Goal: Task Accomplishment & Management: Manage account settings

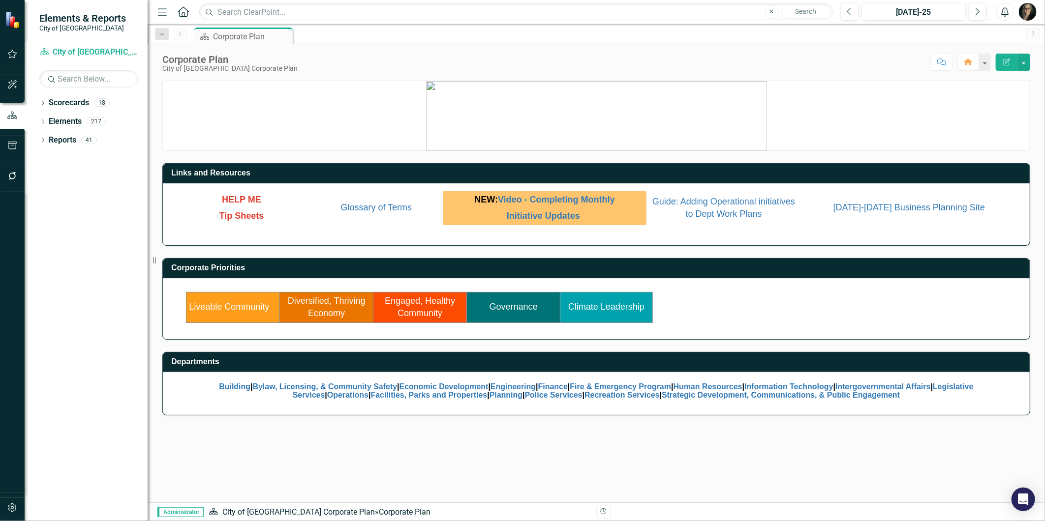
click at [519, 309] on link "Governance" at bounding box center [513, 307] width 48 height 10
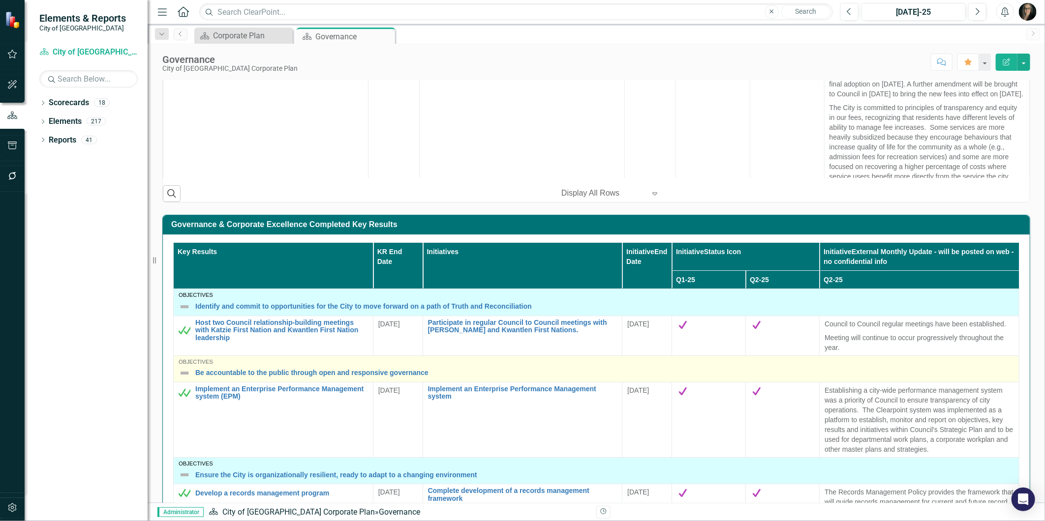
scroll to position [55, 0]
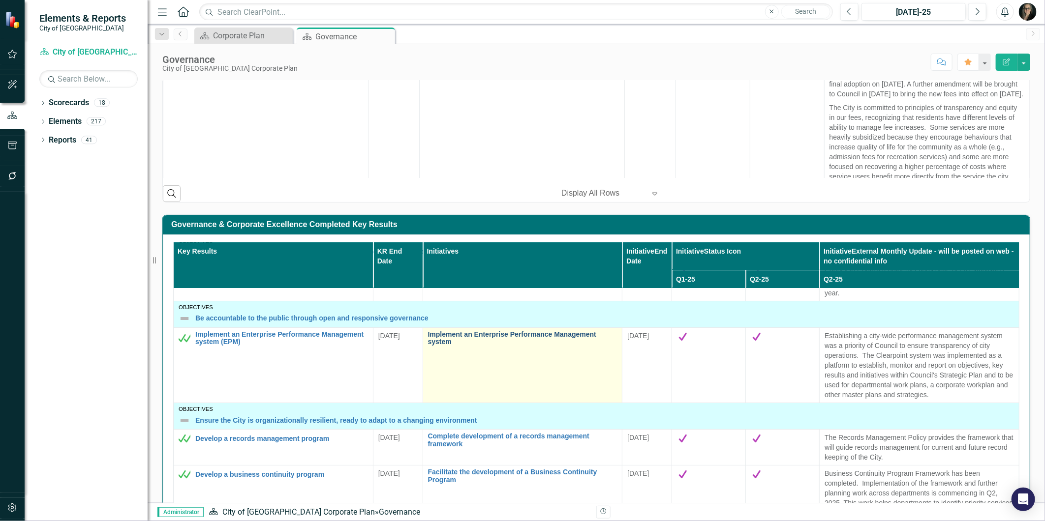
click at [473, 339] on link "Implement an Enterprise Performance Management system" at bounding box center [522, 338] width 189 height 15
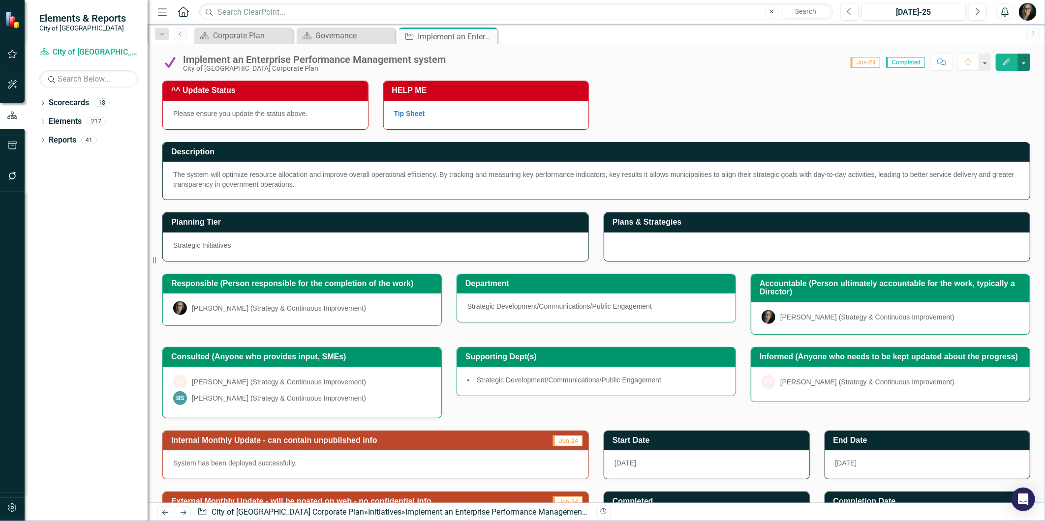
click at [1024, 66] on button "button" at bounding box center [1023, 62] width 13 height 17
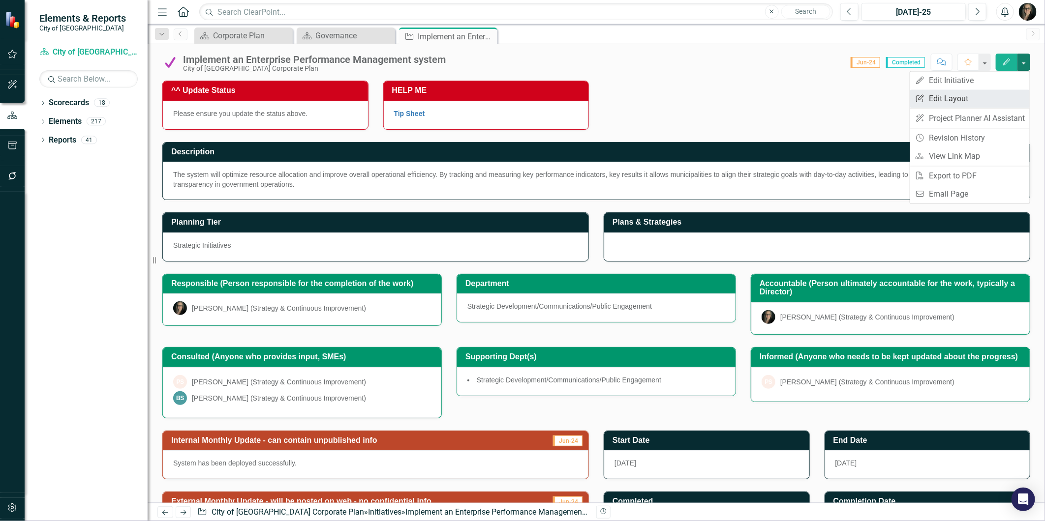
click at [932, 98] on link "Edit Report Edit Layout" at bounding box center [969, 99] width 119 height 18
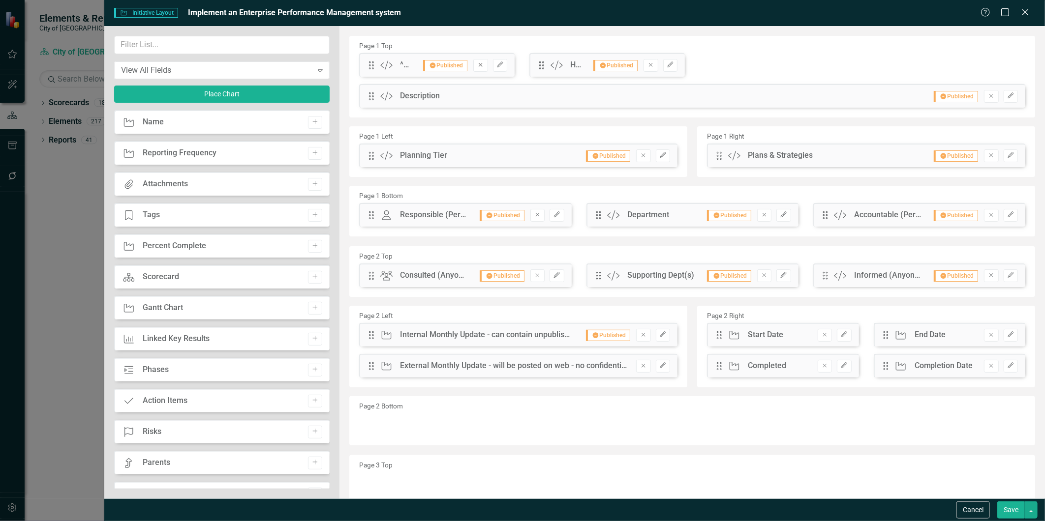
click at [480, 66] on icon "Remove" at bounding box center [480, 65] width 7 height 6
click at [1007, 97] on icon "Edit" at bounding box center [1010, 96] width 7 height 6
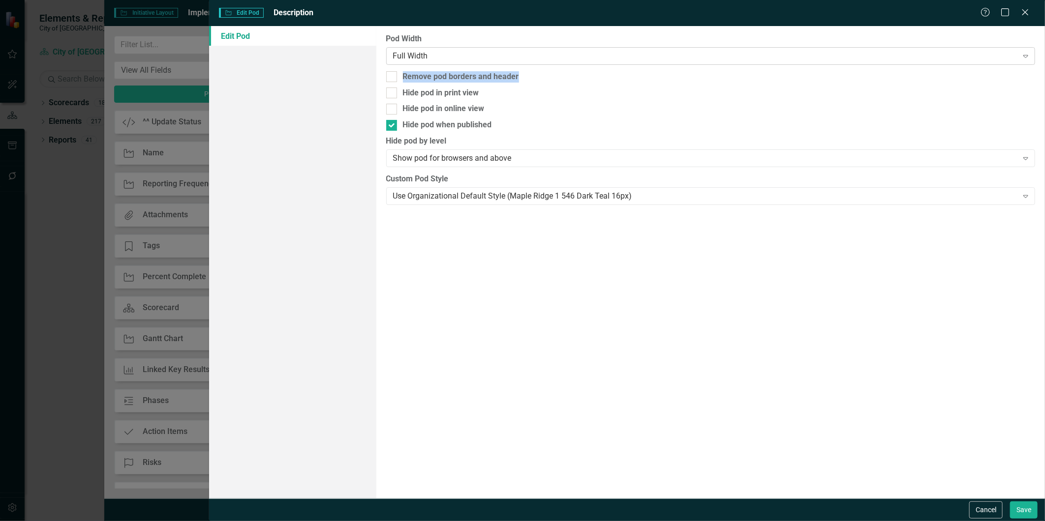
click at [621, 62] on div "Pod Width Full Width Expand Remove pod borders and header Hide pod in print vie…" at bounding box center [710, 262] width 668 height 473
drag, startPoint x: 621, startPoint y: 61, endPoint x: 587, endPoint y: 56, distance: 33.9
click at [587, 56] on div "Full Width" at bounding box center [705, 55] width 625 height 11
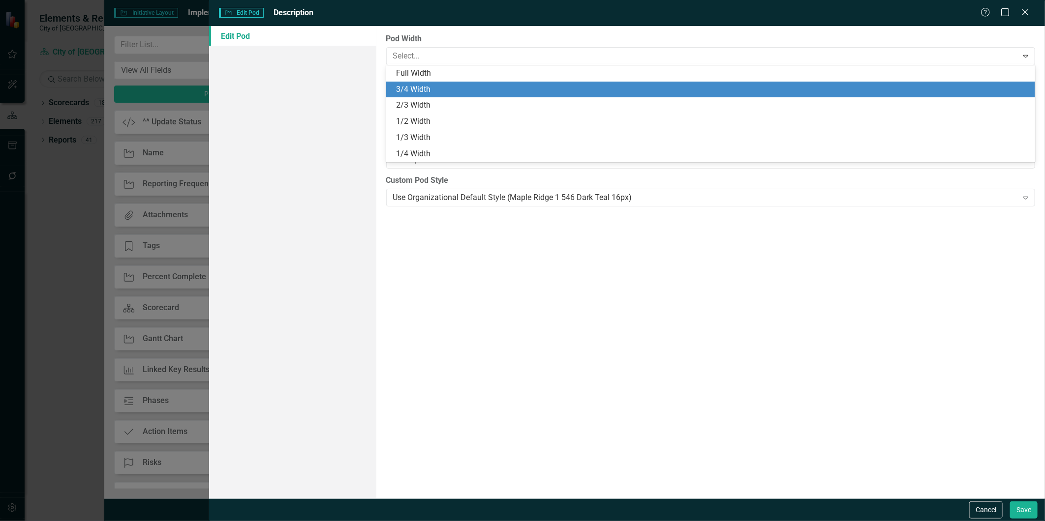
click at [510, 90] on div "3/4 Width" at bounding box center [712, 89] width 633 height 11
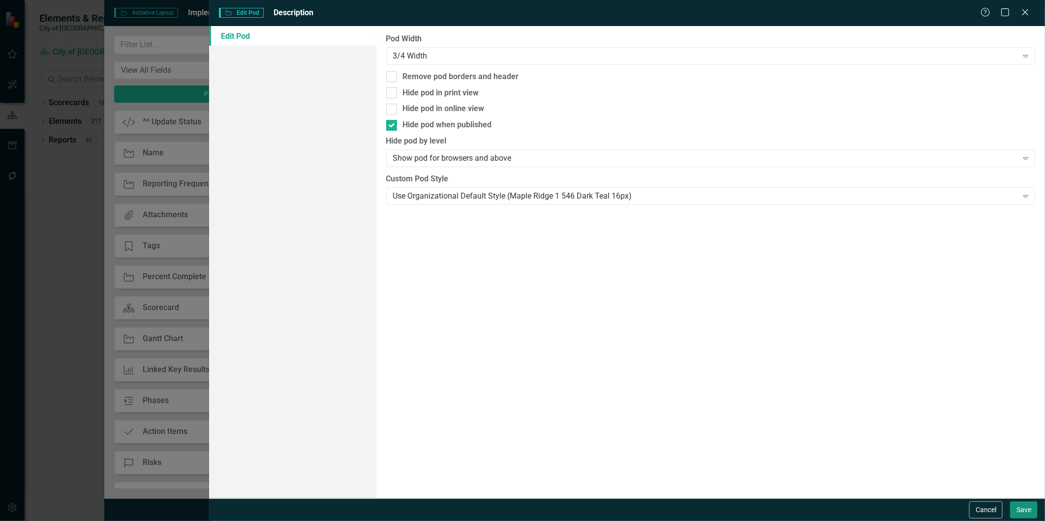
drag, startPoint x: 1020, startPoint y: 511, endPoint x: 1025, endPoint y: 512, distance: 5.5
click at [1022, 512] on button "Save" at bounding box center [1024, 510] width 28 height 17
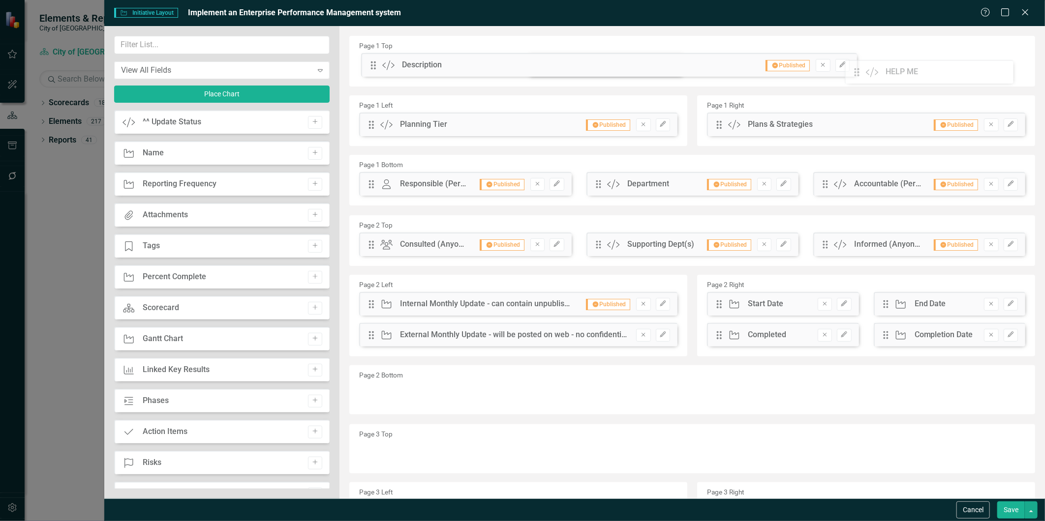
drag, startPoint x: 368, startPoint y: 64, endPoint x: 868, endPoint y: 69, distance: 500.6
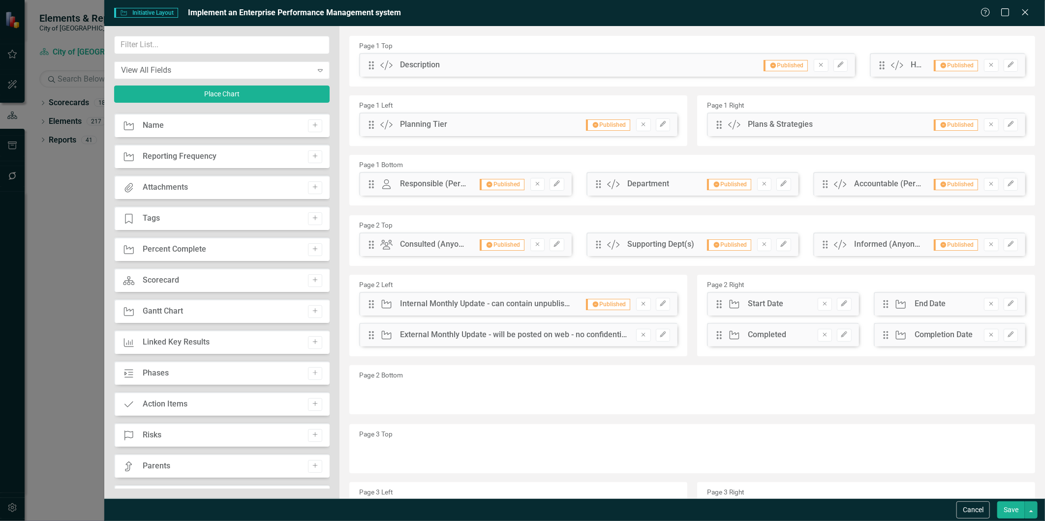
scroll to position [55, 0]
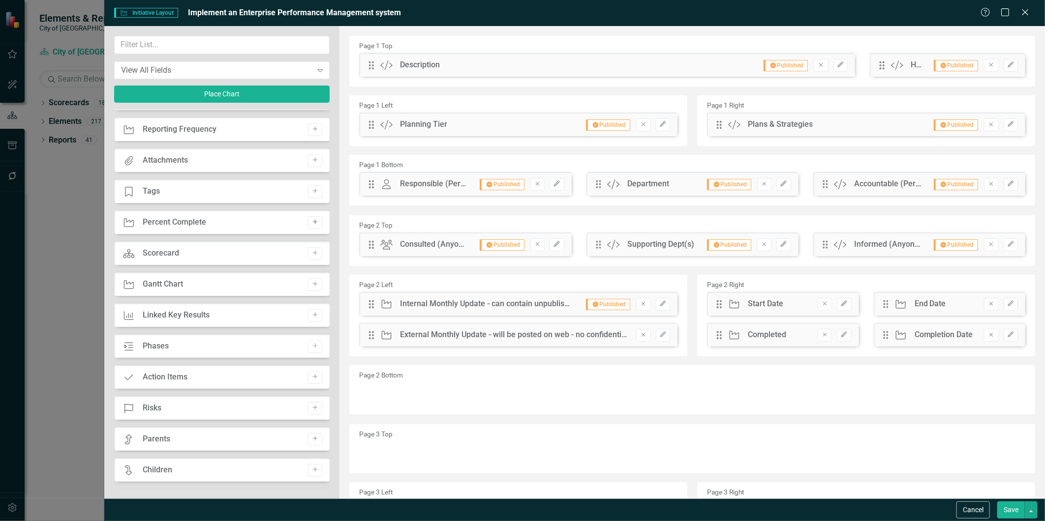
click at [311, 219] on icon "Add" at bounding box center [314, 222] width 7 height 6
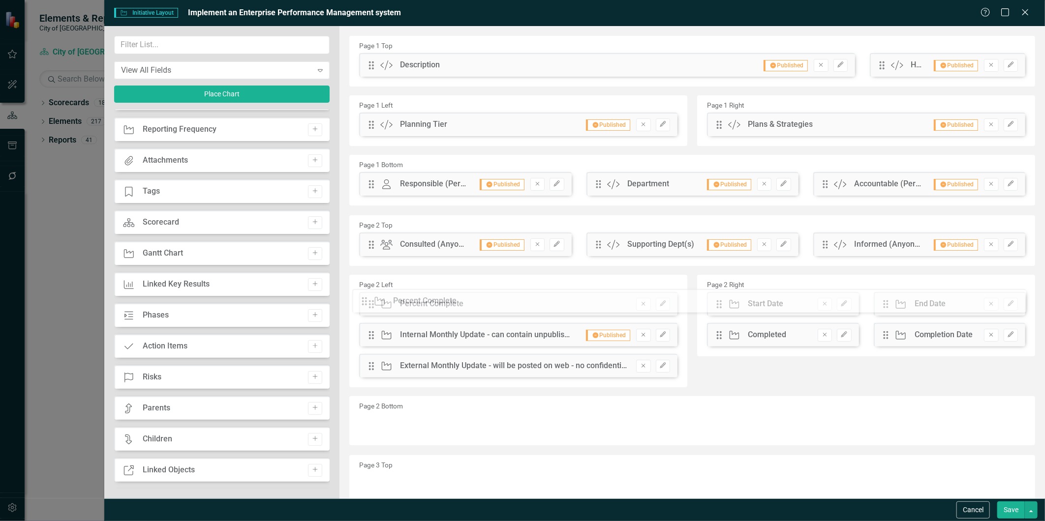
drag, startPoint x: 372, startPoint y: 66, endPoint x: 372, endPoint y: 302, distance: 236.0
click at [661, 305] on icon "Edit" at bounding box center [662, 304] width 7 height 6
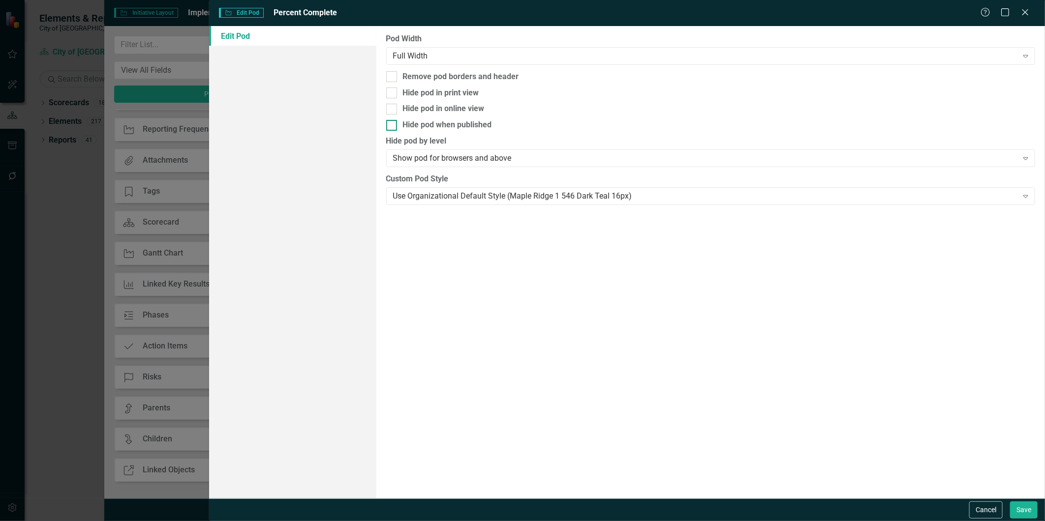
click at [460, 128] on div "Hide pod when published" at bounding box center [447, 124] width 89 height 11
click at [392, 126] on input "Hide pod when published" at bounding box center [389, 123] width 6 height 6
checkbox input "true"
click at [1018, 508] on button "Save" at bounding box center [1024, 510] width 28 height 17
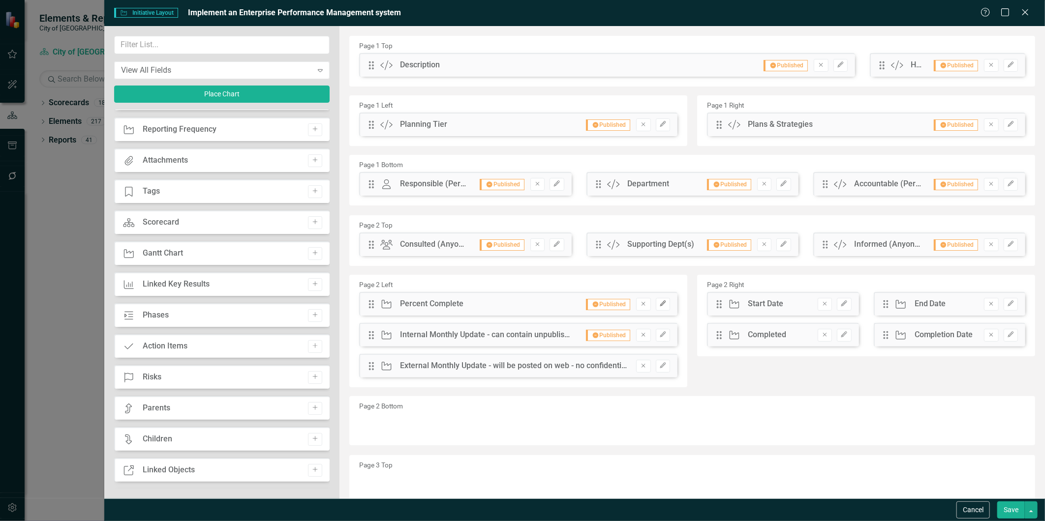
click at [659, 306] on icon "Edit" at bounding box center [662, 304] width 7 height 6
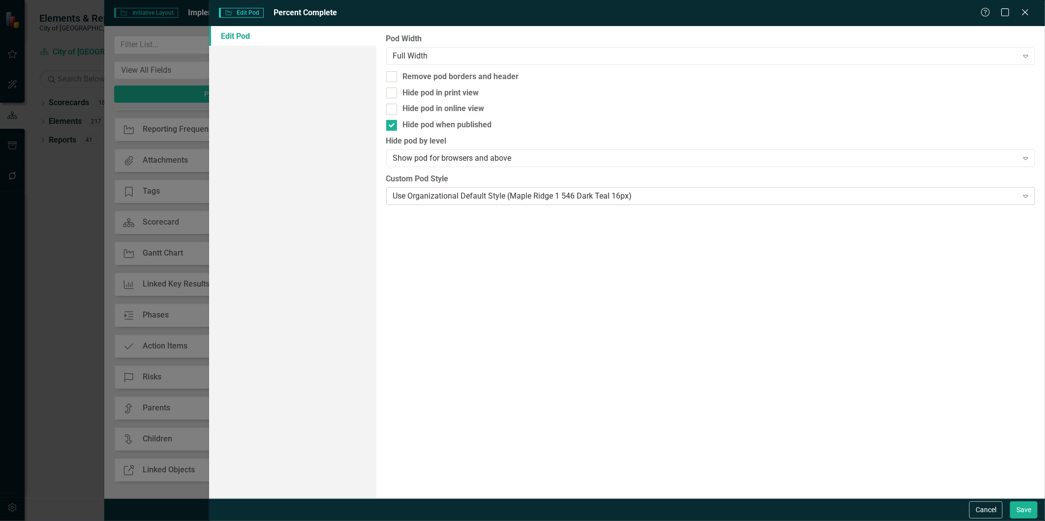
click at [553, 197] on div "Use Organizational Default Style (Maple Ridge 1 546 Dark Teal 16px)" at bounding box center [705, 195] width 625 height 11
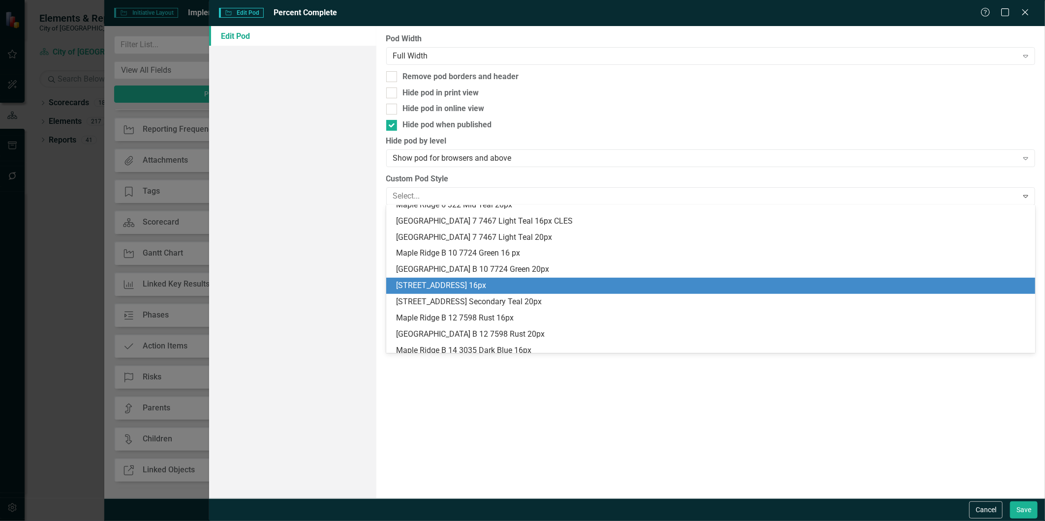
scroll to position [256, 0]
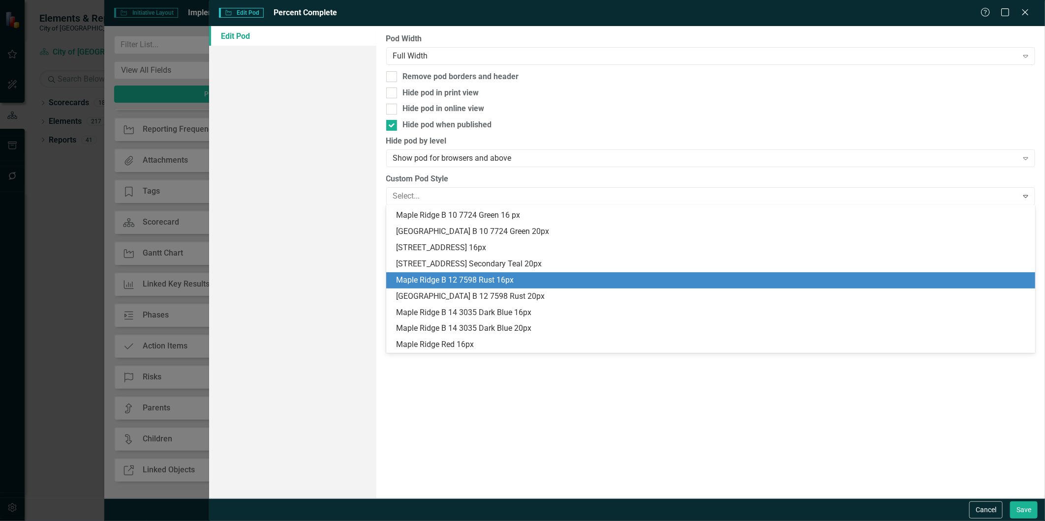
click at [552, 277] on div "Maple Ridge B 12 7598 Rust 16px" at bounding box center [712, 280] width 633 height 11
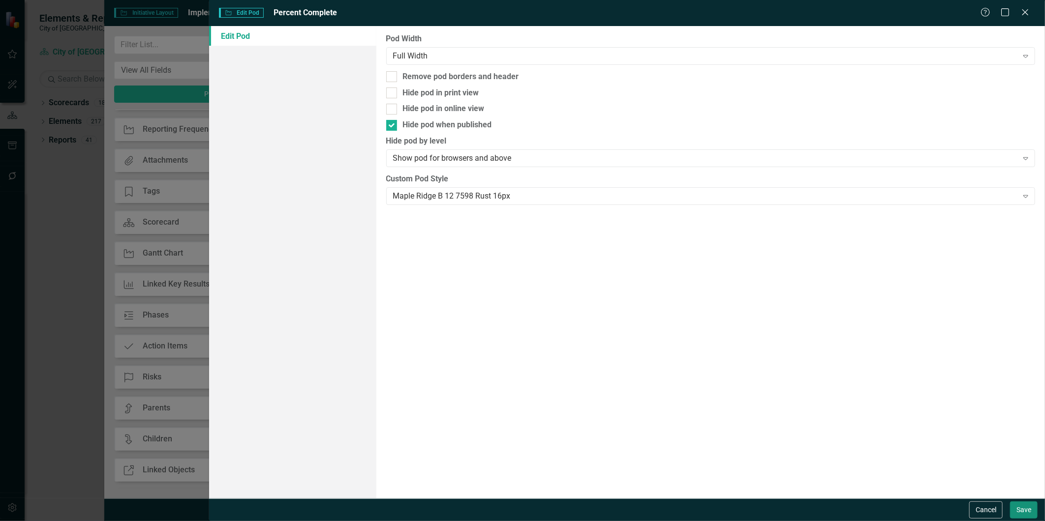
click at [1010, 506] on button "Save" at bounding box center [1024, 510] width 28 height 17
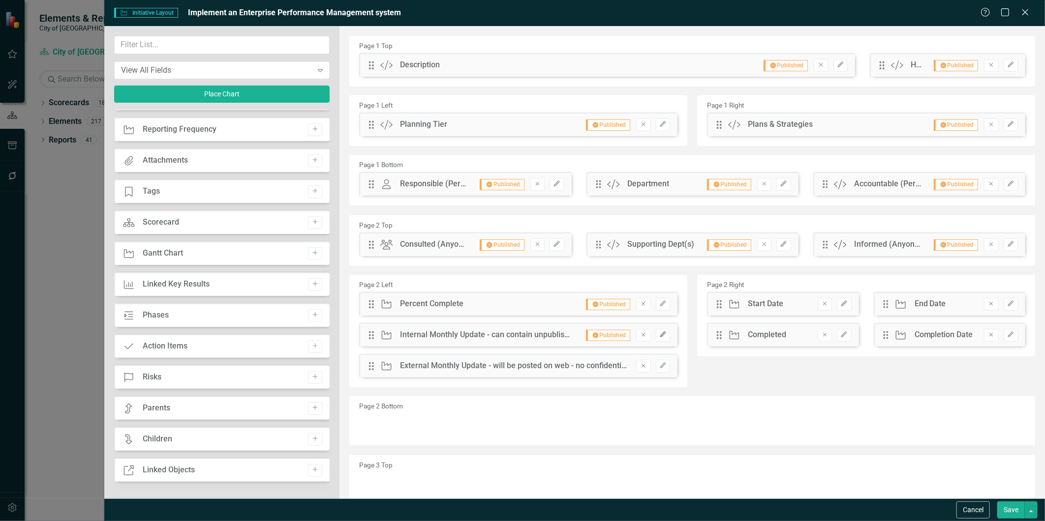
click at [662, 334] on button "Edit" at bounding box center [663, 335] width 14 height 13
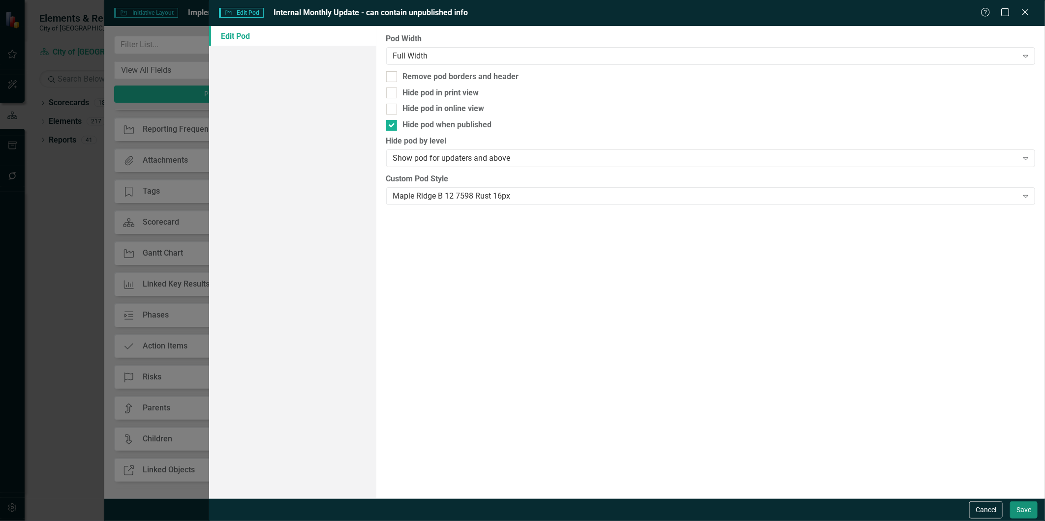
click at [1019, 510] on button "Save" at bounding box center [1024, 510] width 28 height 17
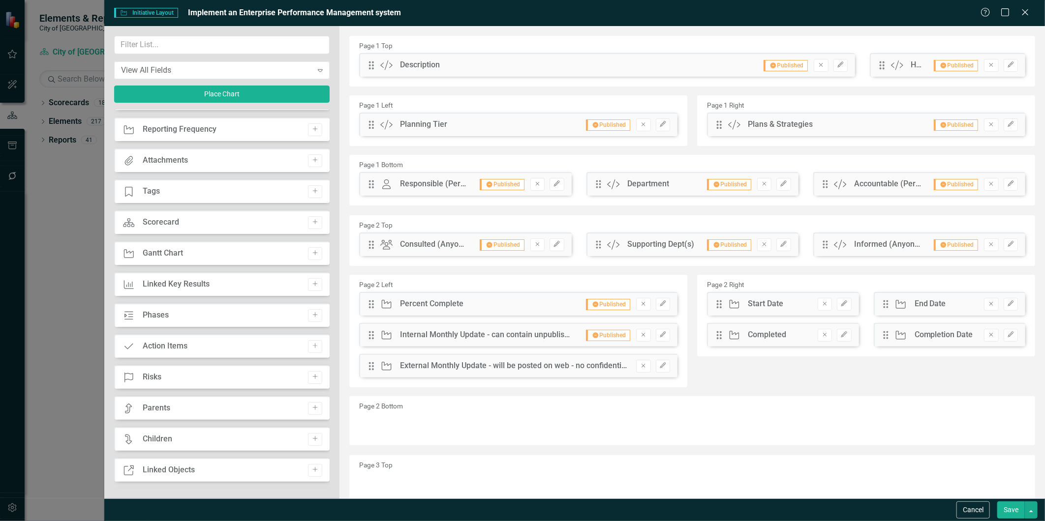
click at [1014, 510] on button "Save" at bounding box center [1011, 510] width 28 height 17
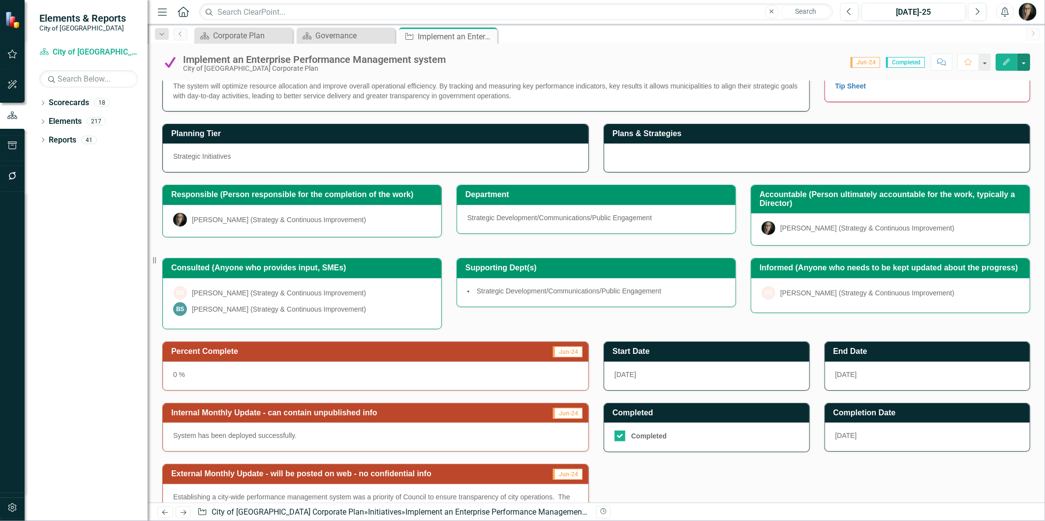
scroll to position [55, 0]
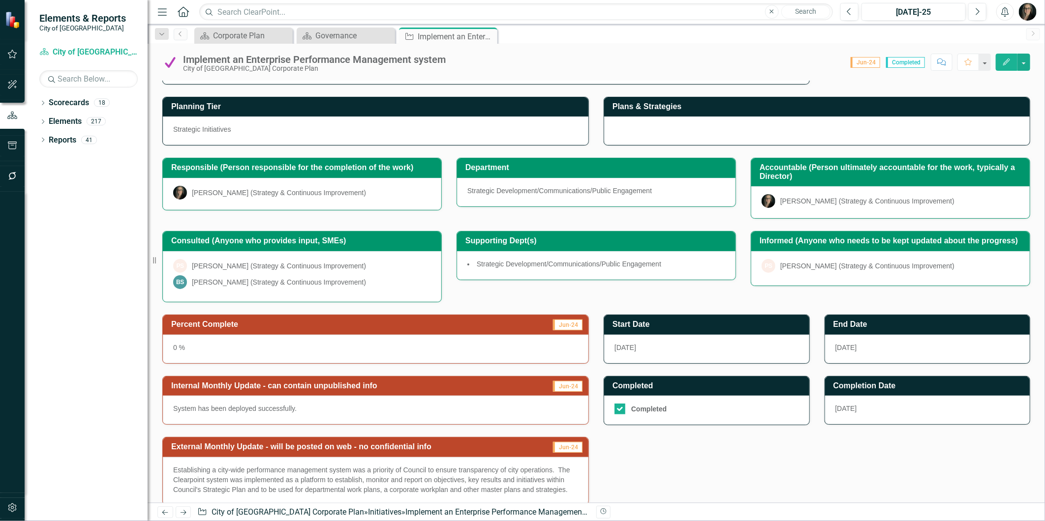
click at [440, 331] on td "Percent Complete" at bounding box center [312, 326] width 283 height 16
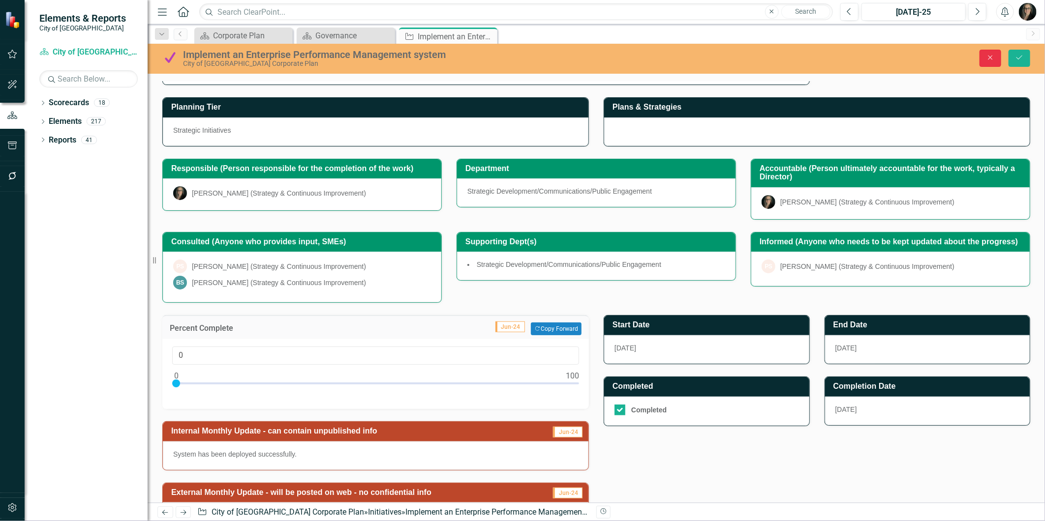
click at [993, 59] on icon "Close" at bounding box center [989, 57] width 9 height 7
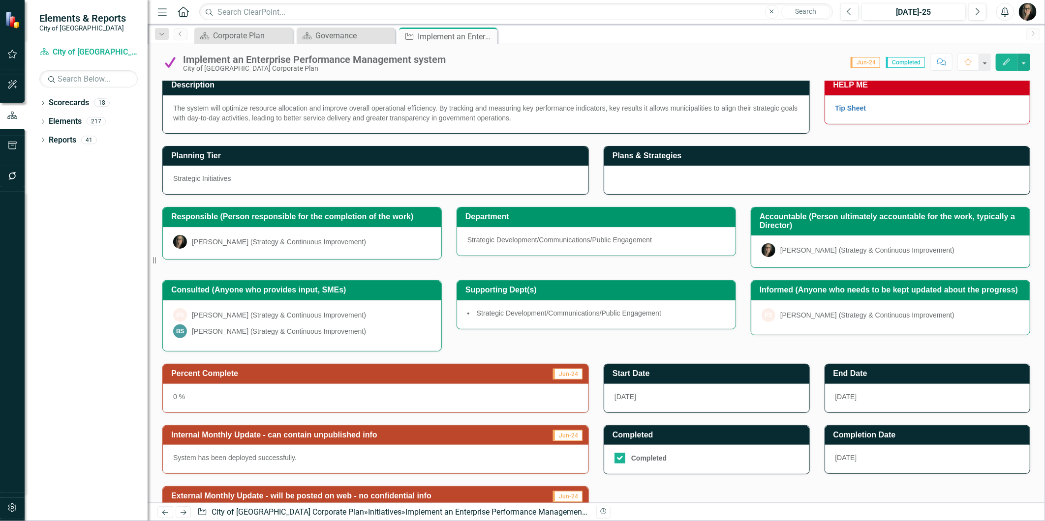
scroll to position [0, 0]
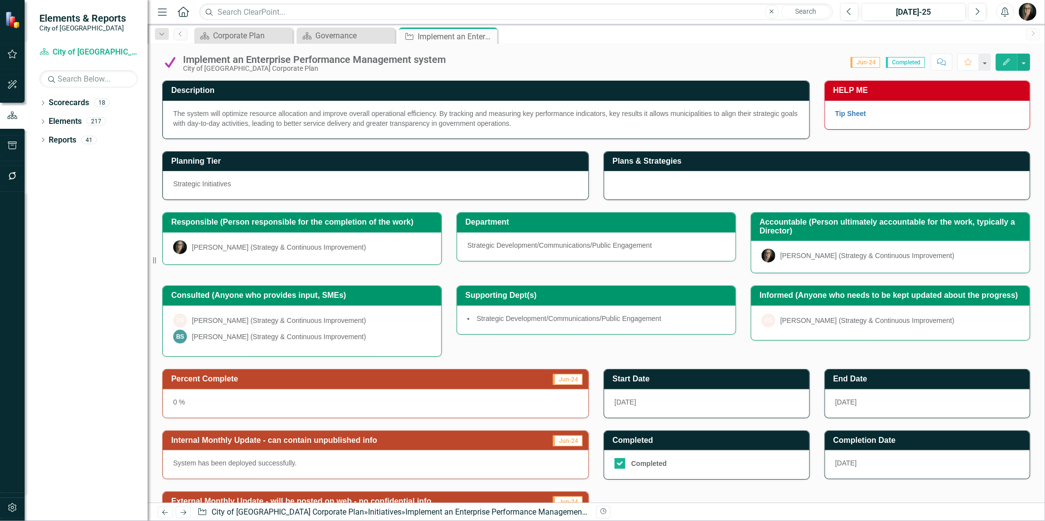
drag, startPoint x: 152, startPoint y: 259, endPoint x: 135, endPoint y: 257, distance: 17.3
click at [135, 257] on div "Elements & Reports City of [GEOGRAPHIC_DATA] Scorecard City of [GEOGRAPHIC_DATA…" at bounding box center [74, 260] width 148 height 521
